Goal: Task Accomplishment & Management: Use online tool/utility

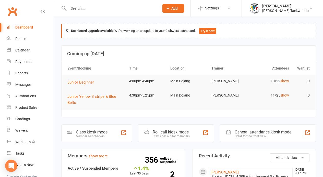
click at [167, 133] on div "Roll call kiosk mode" at bounding box center [170, 132] width 37 height 5
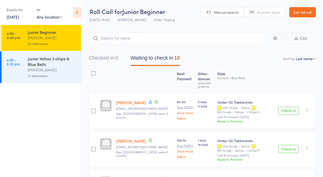
drag, startPoint x: 295, startPoint y: 107, endPoint x: 292, endPoint y: 110, distance: 3.6
click at [292, 110] on button "Check in" at bounding box center [288, 111] width 20 height 8
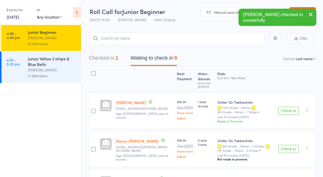
click at [290, 114] on button "Check in" at bounding box center [288, 111] width 20 height 8
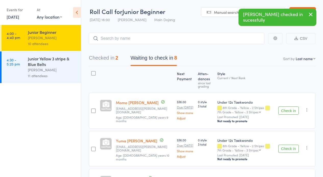
click at [293, 111] on button "Check in" at bounding box center [288, 111] width 20 height 8
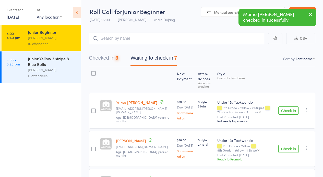
click at [293, 111] on button "Check in" at bounding box center [288, 111] width 20 height 8
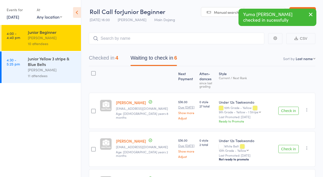
click at [103, 59] on button "Checked in 4" at bounding box center [103, 60] width 29 height 14
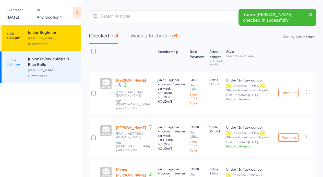
scroll to position [38, 0]
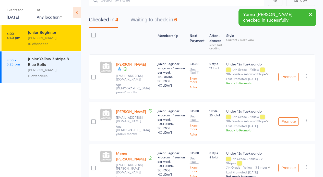
click at [306, 119] on icon "button" at bounding box center [306, 120] width 5 height 5
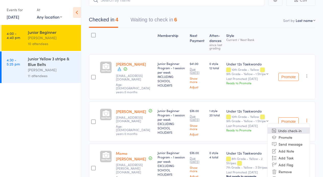
click at [298, 131] on li "Undo check-in" at bounding box center [288, 130] width 42 height 6
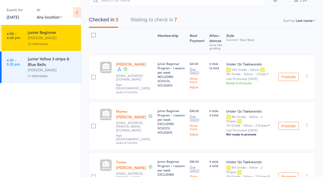
click at [160, 20] on button "Waiting to check in 7" at bounding box center [153, 21] width 46 height 14
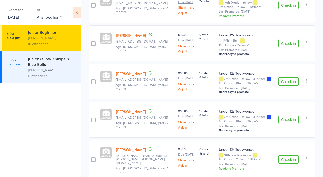
scroll to position [147, 0]
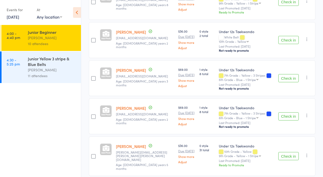
click at [289, 115] on button "Check in" at bounding box center [288, 116] width 20 height 8
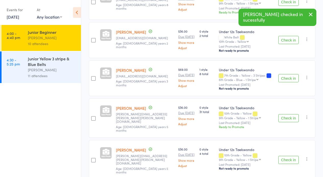
click at [290, 75] on button "Check in" at bounding box center [288, 78] width 20 height 8
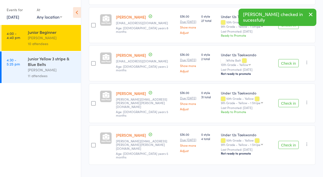
drag, startPoint x: 284, startPoint y: 98, endPoint x: 294, endPoint y: 111, distance: 16.5
click at [286, 101] on button "Check in" at bounding box center [288, 103] width 20 height 8
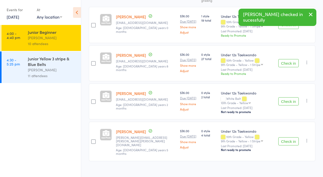
click at [292, 137] on button "Check in" at bounding box center [288, 141] width 20 height 8
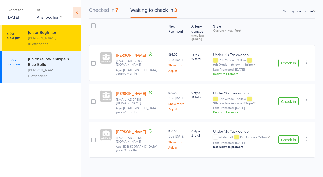
click at [282, 137] on button "Check in" at bounding box center [288, 140] width 20 height 8
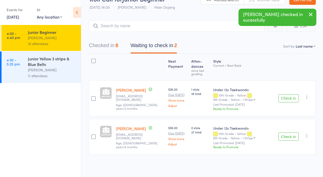
scroll to position [0, 0]
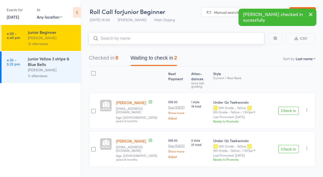
click at [122, 37] on input "search" at bounding box center [176, 39] width 175 height 12
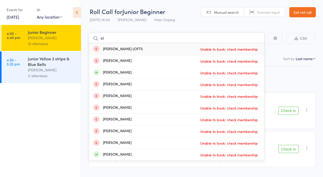
type input "e"
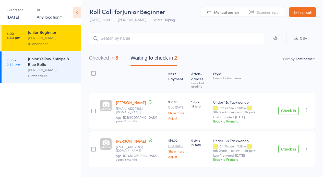
click at [299, 11] on link "Exit roll call" at bounding box center [302, 12] width 27 height 10
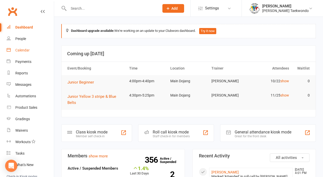
click at [23, 49] on div "Calendar" at bounding box center [22, 50] width 14 height 4
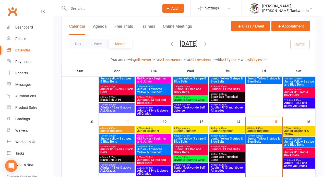
scroll to position [113, 0]
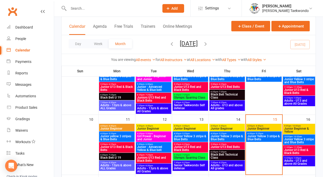
click at [263, 129] on span "Junior Beginner" at bounding box center [263, 128] width 33 height 3
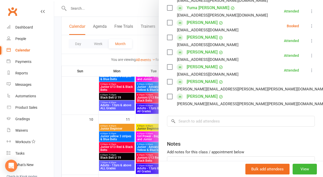
scroll to position [136, 0]
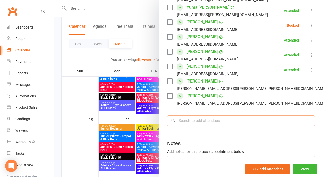
click at [195, 123] on input "search" at bounding box center [241, 121] width 148 height 11
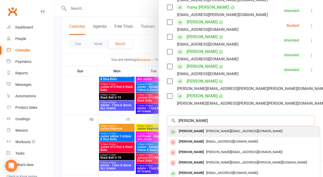
type input "ella sorde"
click at [192, 132] on div "[PERSON_NAME]" at bounding box center [190, 131] width 29 height 7
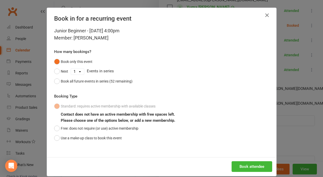
drag, startPoint x: 57, startPoint y: 138, endPoint x: 288, endPoint y: 127, distance: 231.3
click at [63, 135] on button "Use a make-up class to book this event" at bounding box center [88, 138] width 68 height 10
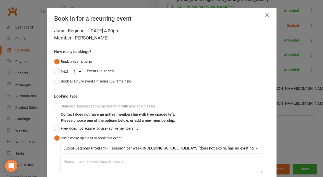
scroll to position [36, 0]
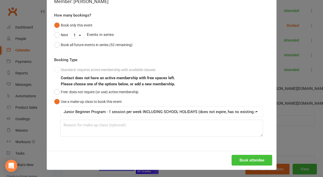
click at [251, 160] on button "Book attendee" at bounding box center [251, 160] width 41 height 11
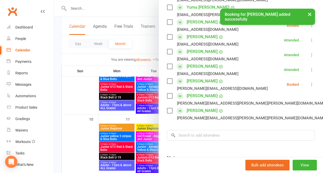
click at [309, 85] on icon at bounding box center [311, 84] width 5 height 5
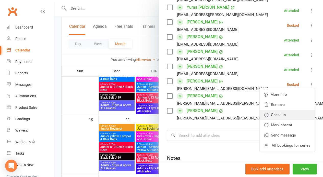
click at [278, 116] on link "Check in" at bounding box center [286, 115] width 55 height 10
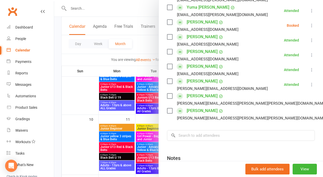
drag, startPoint x: 78, startPoint y: 103, endPoint x: 82, endPoint y: 98, distance: 6.2
click at [79, 101] on div at bounding box center [188, 88] width 269 height 177
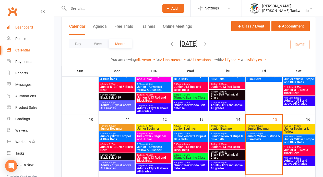
click at [24, 28] on div "Dashboard" at bounding box center [24, 27] width 18 height 4
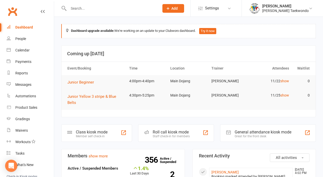
click at [176, 135] on div "Staff check-in for members" at bounding box center [170, 137] width 37 height 4
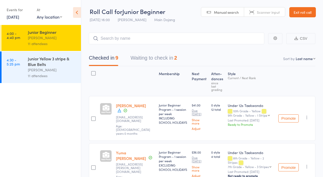
click at [70, 76] on div "11 attendees" at bounding box center [52, 76] width 49 height 6
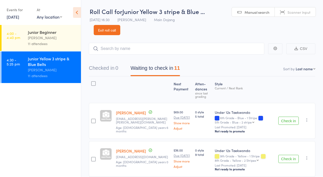
click at [48, 41] on div "Junior Beginner Janine Trainor 11 attendees" at bounding box center [54, 38] width 53 height 26
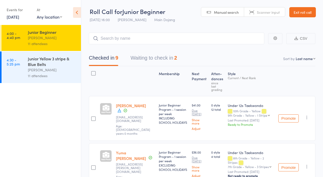
drag, startPoint x: 69, startPoint y: 68, endPoint x: 204, endPoint y: 60, distance: 134.6
click at [70, 67] on div "[PERSON_NAME]" at bounding box center [52, 70] width 49 height 6
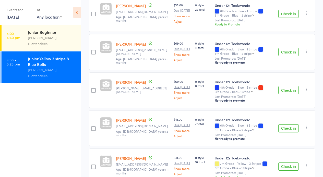
scroll to position [339, 0]
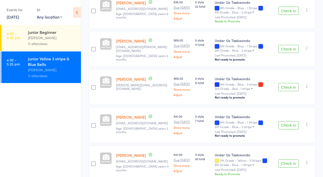
click at [290, 51] on button "Check in" at bounding box center [288, 49] width 20 height 8
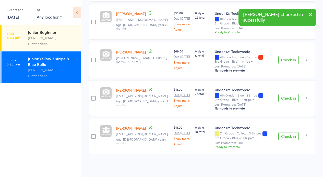
click at [287, 61] on button "Check in" at bounding box center [288, 60] width 20 height 8
click at [288, 100] on button "Check in" at bounding box center [288, 98] width 20 height 8
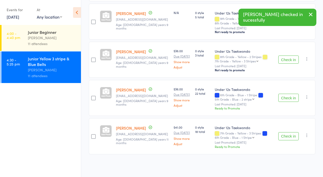
scroll to position [253, 0]
click at [288, 137] on button "Check in" at bounding box center [288, 136] width 20 height 8
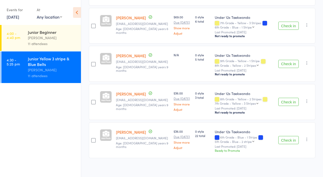
scroll to position [214, 0]
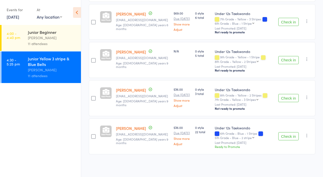
click at [124, 130] on link "[PERSON_NAME]" at bounding box center [131, 128] width 30 height 5
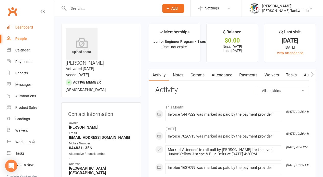
drag, startPoint x: 27, startPoint y: 27, endPoint x: 45, endPoint y: 33, distance: 18.5
click at [28, 27] on div "Dashboard" at bounding box center [24, 27] width 18 height 4
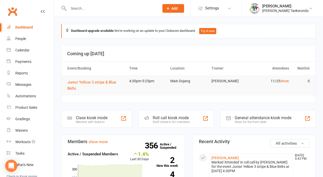
click at [167, 122] on div "Staff check-in for members" at bounding box center [170, 122] width 37 height 4
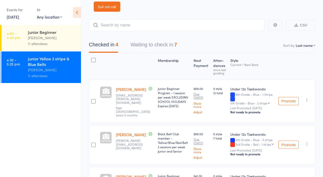
scroll to position [15, 0]
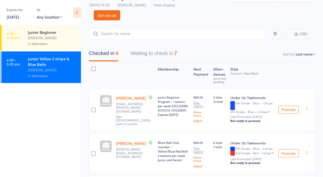
click at [157, 53] on button "Waiting to check in 7" at bounding box center [153, 55] width 46 height 14
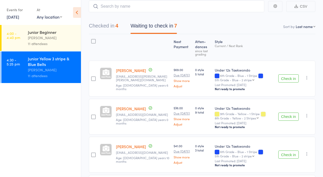
scroll to position [47, 0]
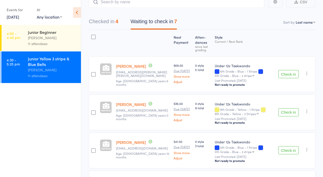
click at [288, 113] on button "Check in" at bounding box center [288, 112] width 20 height 8
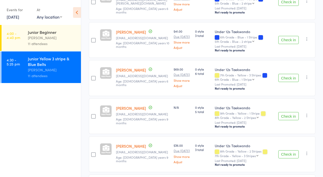
scroll to position [121, 0]
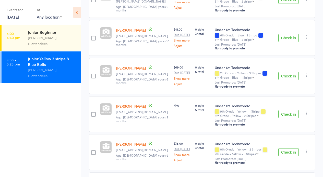
click at [284, 153] on button "Check in" at bounding box center [288, 152] width 20 height 8
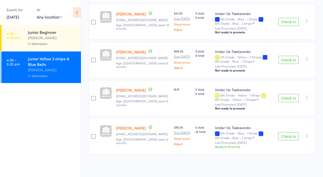
scroll to position [0, 0]
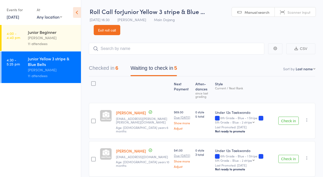
click at [99, 68] on button "Checked in 6" at bounding box center [103, 70] width 29 height 14
